Goal: Check status: Check status

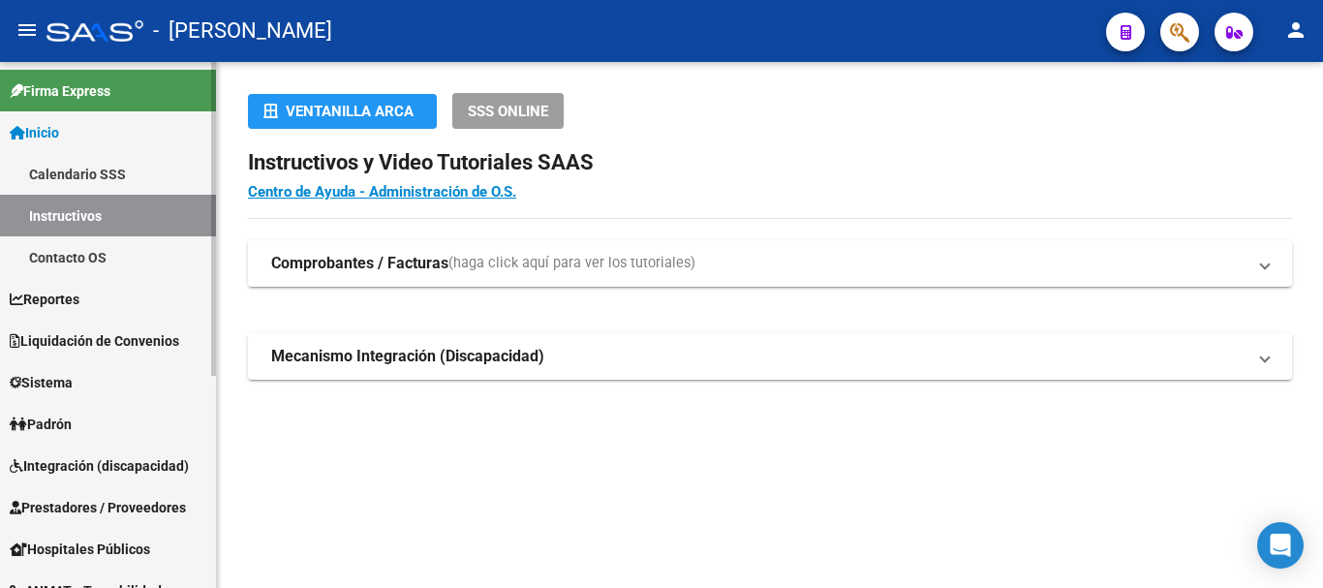
click at [72, 428] on span "Padrón" at bounding box center [41, 424] width 62 height 21
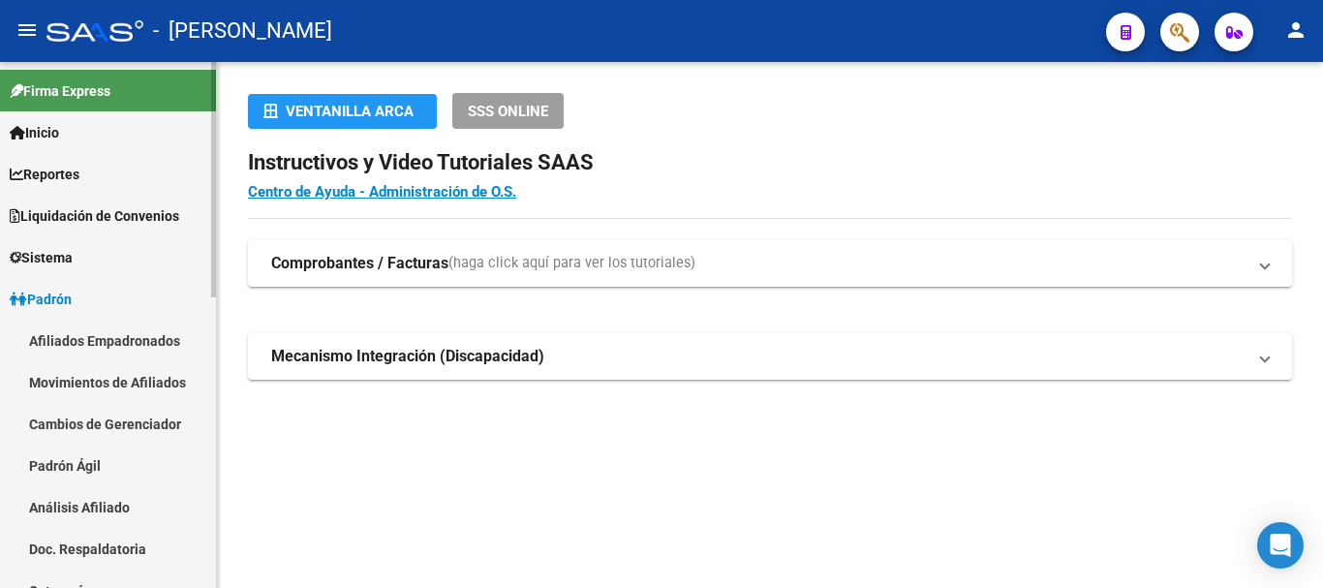
click at [71, 462] on link "Padrón Ágil" at bounding box center [108, 466] width 216 height 42
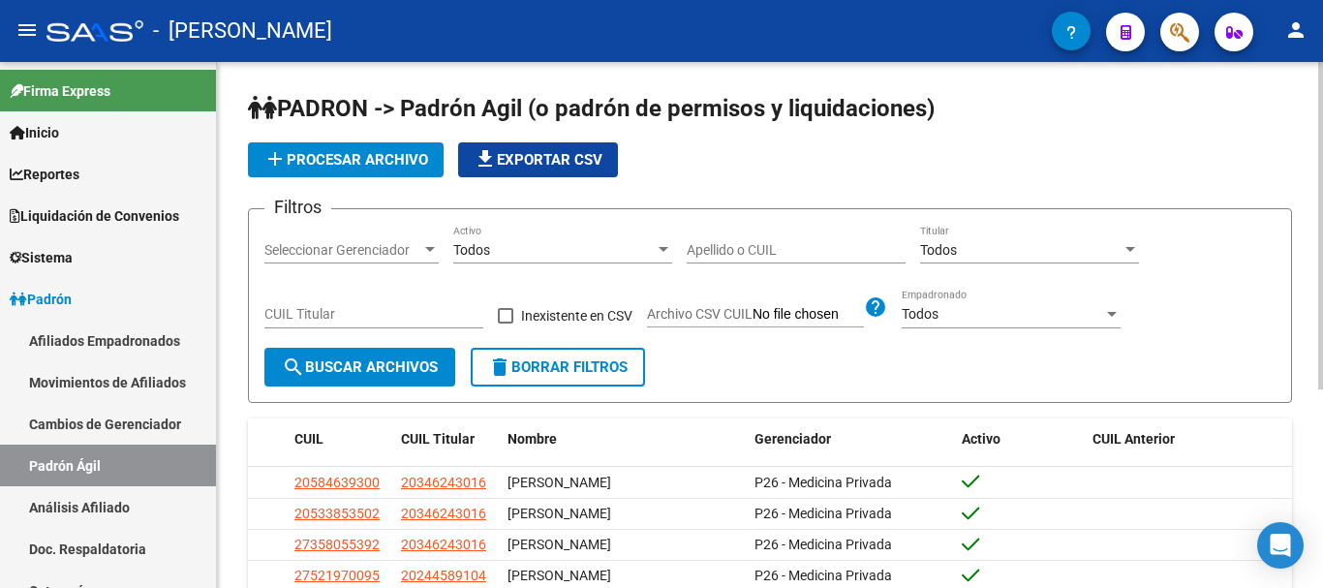
click at [765, 253] on input "Apellido o CUIL" at bounding box center [796, 250] width 219 height 16
paste input "39429838"
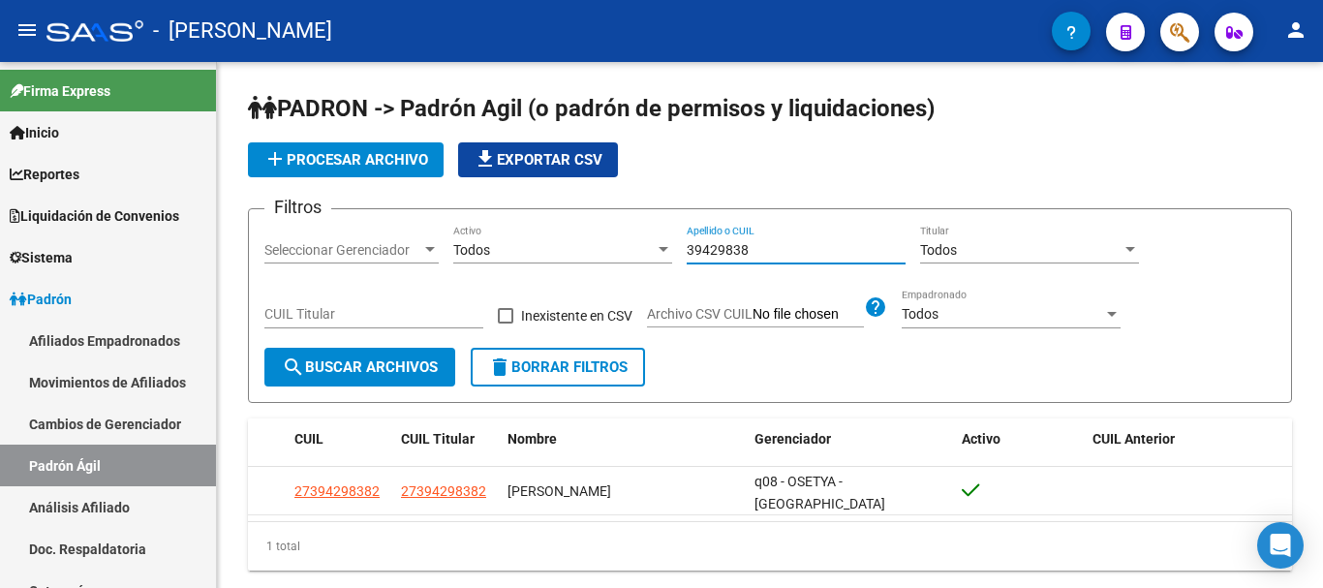
type input "39429838"
